Goal: Transaction & Acquisition: Obtain resource

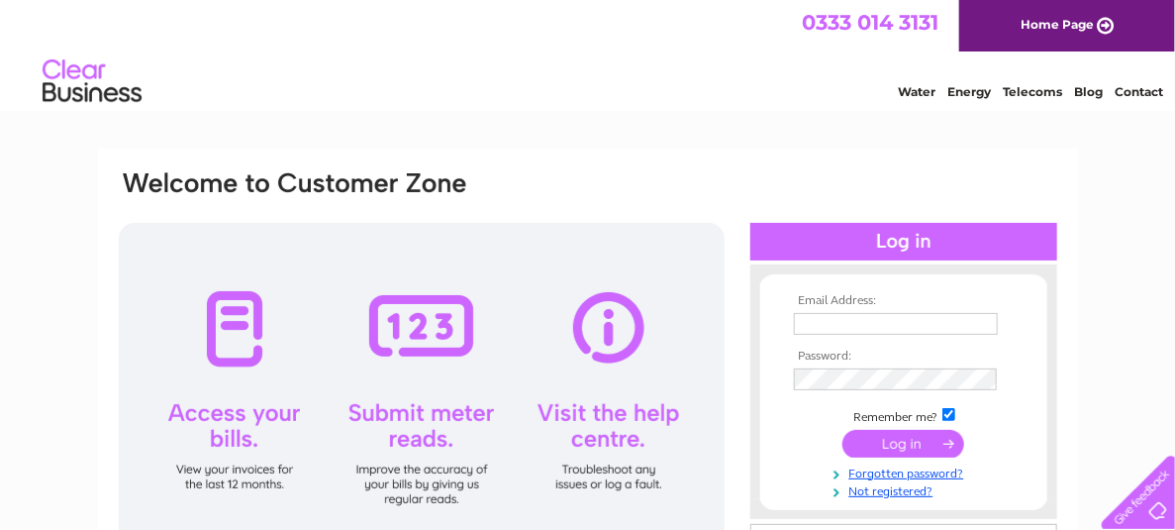
type input "[EMAIL_ADDRESS][DOMAIN_NAME]"
click at [909, 444] on input "submit" at bounding box center [904, 444] width 122 height 28
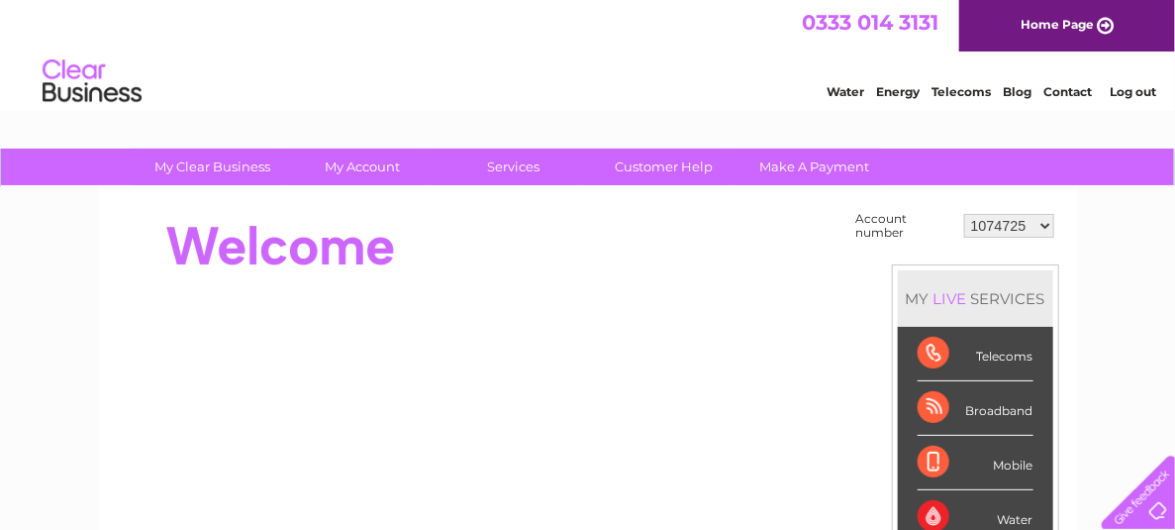
click at [1015, 213] on td "1074725 30291796" at bounding box center [1009, 226] width 100 height 38
drag, startPoint x: 1015, startPoint y: 220, endPoint x: 1012, endPoint y: 236, distance: 16.1
click at [1015, 220] on select "1074725 30291796" at bounding box center [1009, 226] width 90 height 24
select select "30291796"
click at [965, 214] on select "1074725 30291796" at bounding box center [1009, 226] width 90 height 24
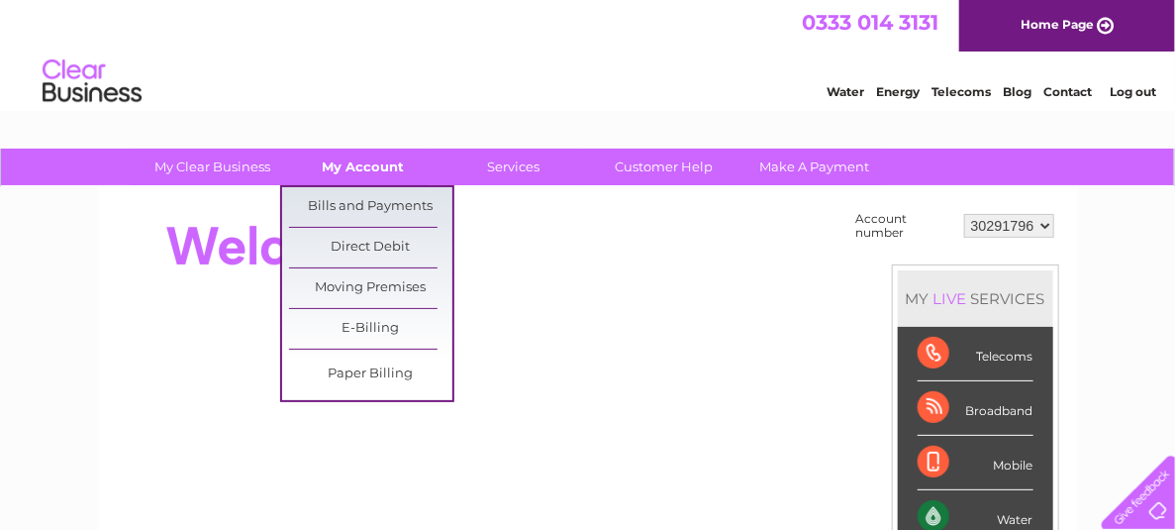
click at [379, 176] on link "My Account" at bounding box center [362, 167] width 163 height 37
click at [384, 205] on link "Bills and Payments" at bounding box center [370, 207] width 163 height 40
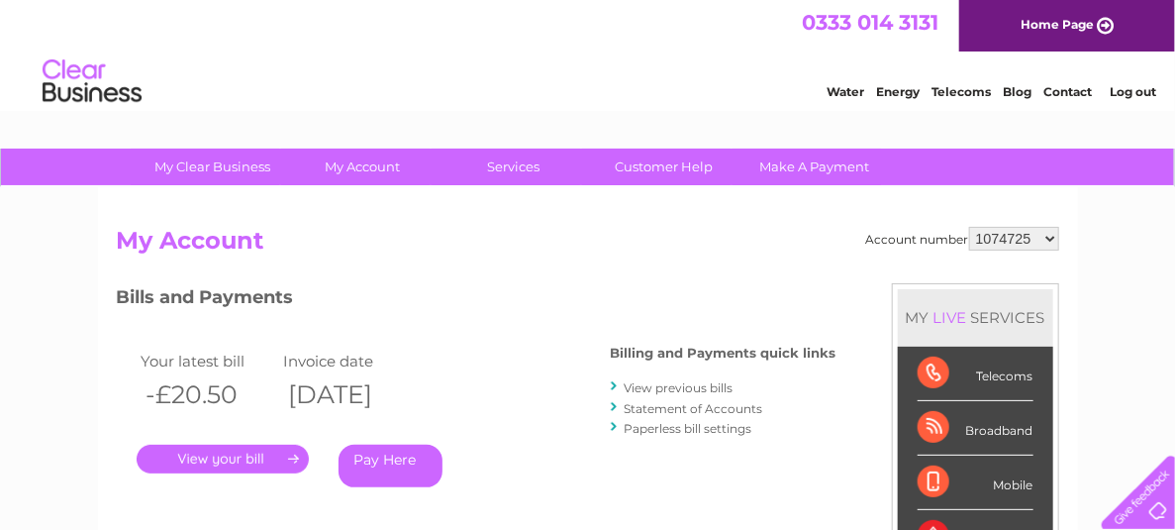
click at [226, 452] on link "." at bounding box center [223, 459] width 172 height 29
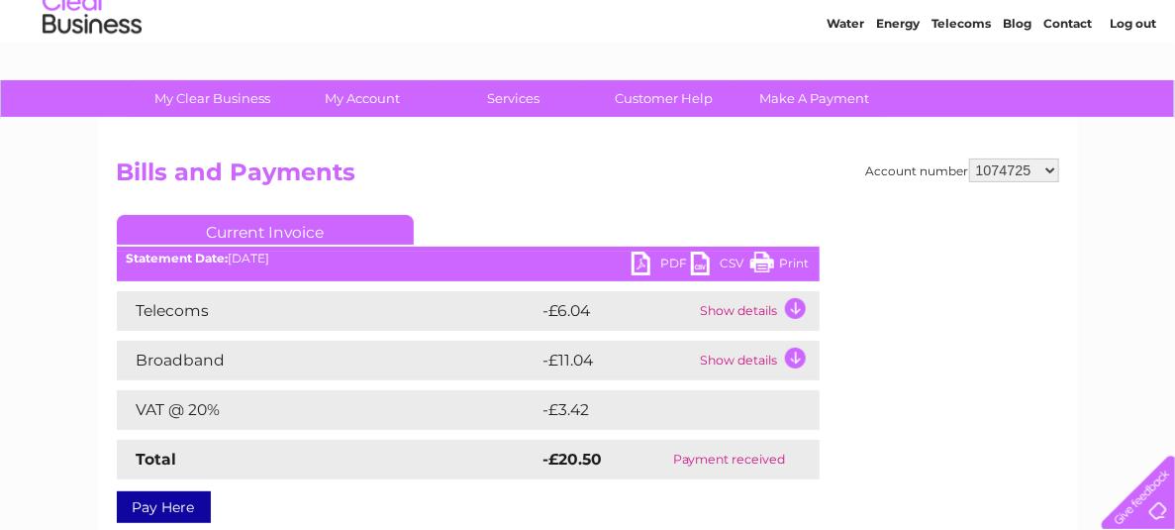
scroll to position [99, 0]
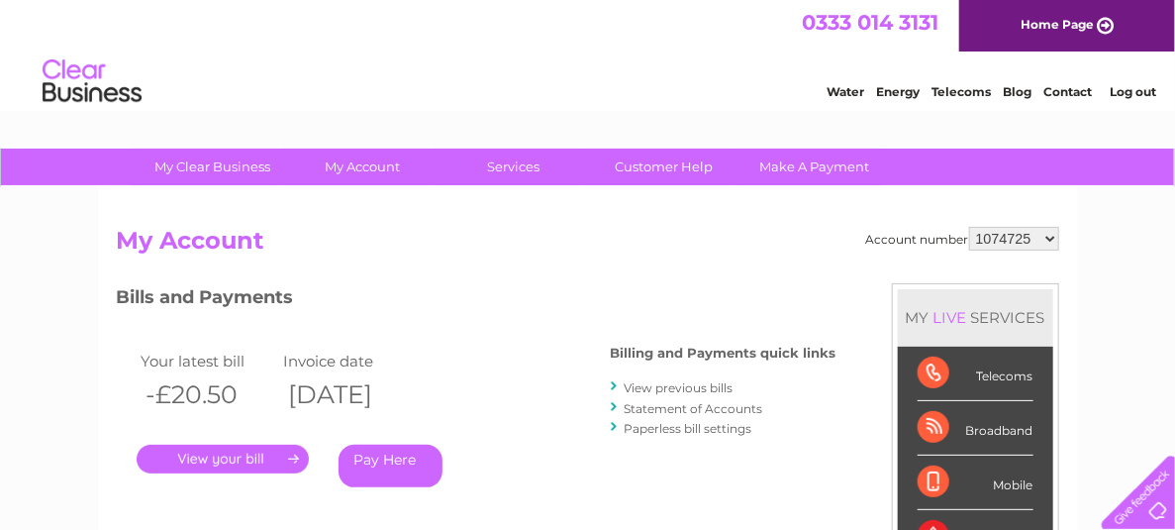
click at [261, 456] on link "." at bounding box center [223, 459] width 172 height 29
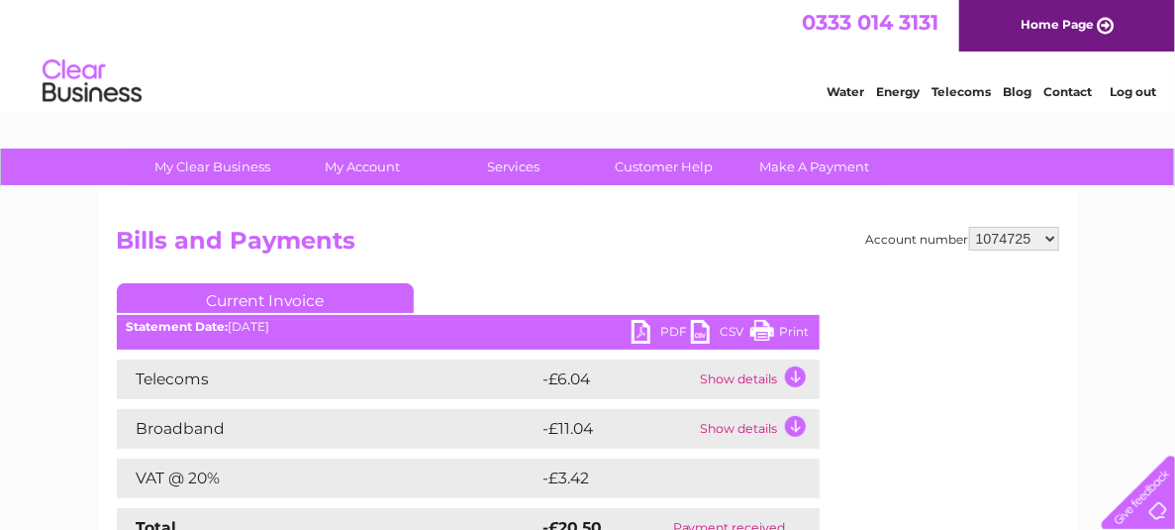
click at [641, 328] on link "PDF" at bounding box center [661, 334] width 59 height 29
click at [580, 53] on div "Water Energy Telecoms Blog Contact Log out" at bounding box center [587, 83] width 1175 height 64
click at [1012, 230] on select "1074725 30291796" at bounding box center [1014, 239] width 90 height 24
select select "30291796"
click at [970, 227] on select "1074725 30291796" at bounding box center [1014, 239] width 90 height 24
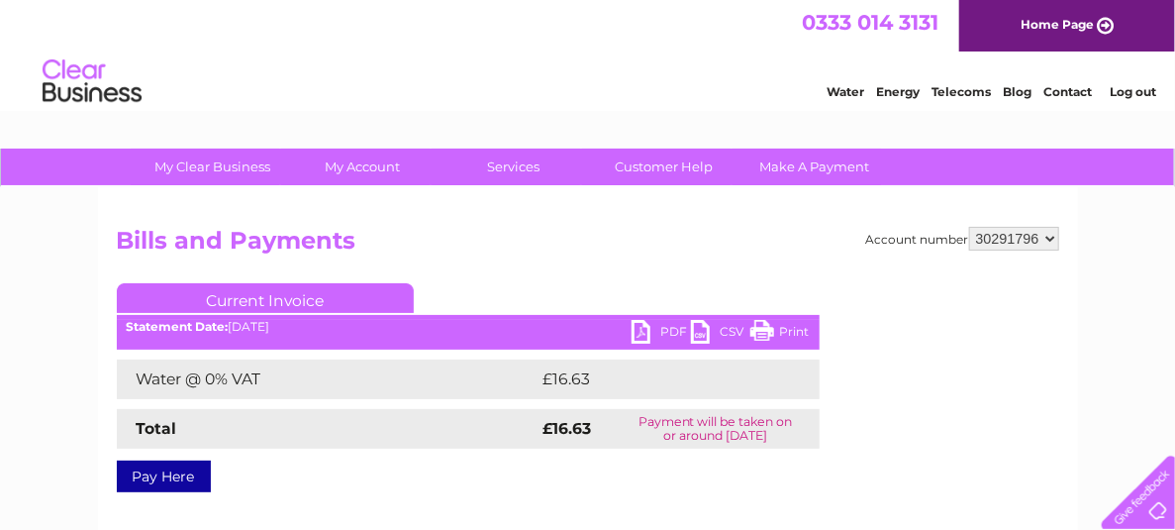
scroll to position [99, 0]
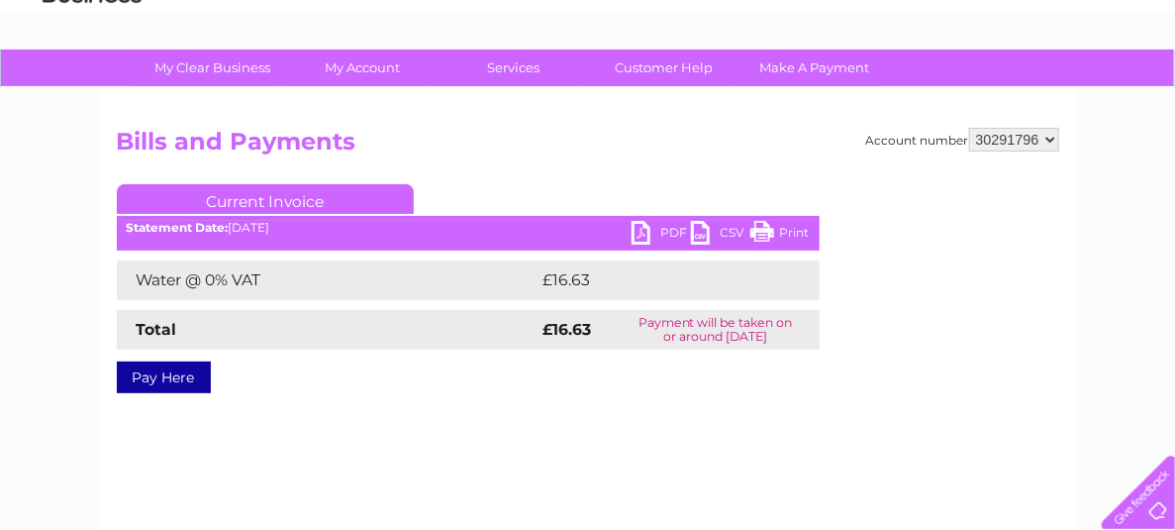
click at [639, 231] on link "PDF" at bounding box center [661, 235] width 59 height 29
